Goal: Task Accomplishment & Management: Manage account settings

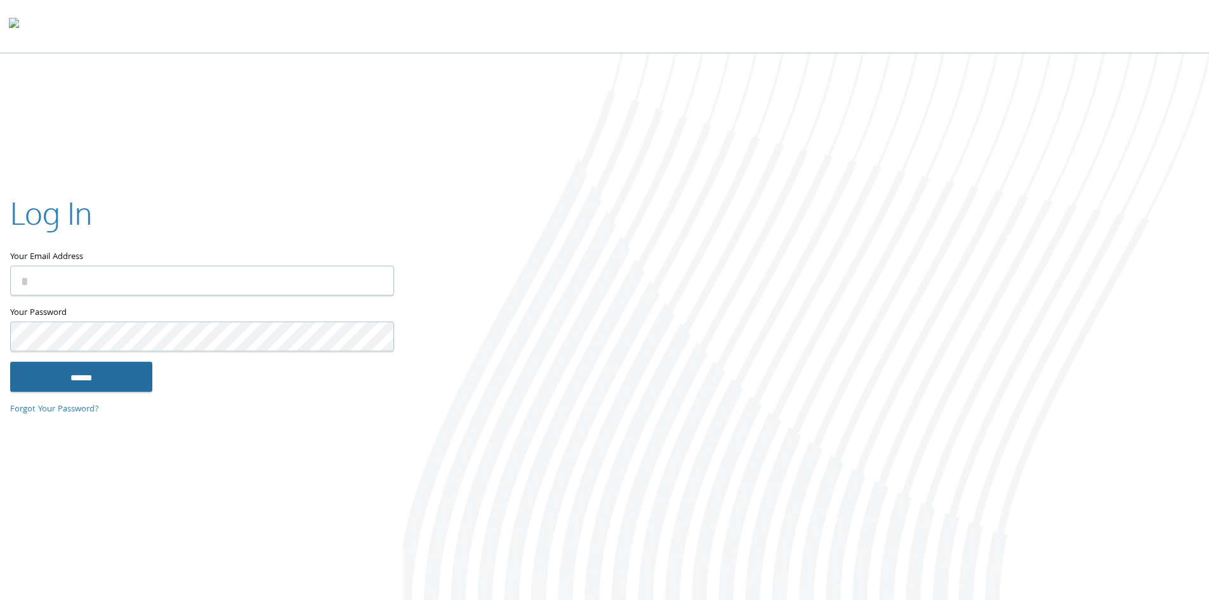
type input "**********"
click at [119, 380] on input "******" at bounding box center [81, 376] width 142 height 30
type input "**********"
click at [124, 378] on input "******" at bounding box center [81, 376] width 142 height 30
